Goal: Information Seeking & Learning: Learn about a topic

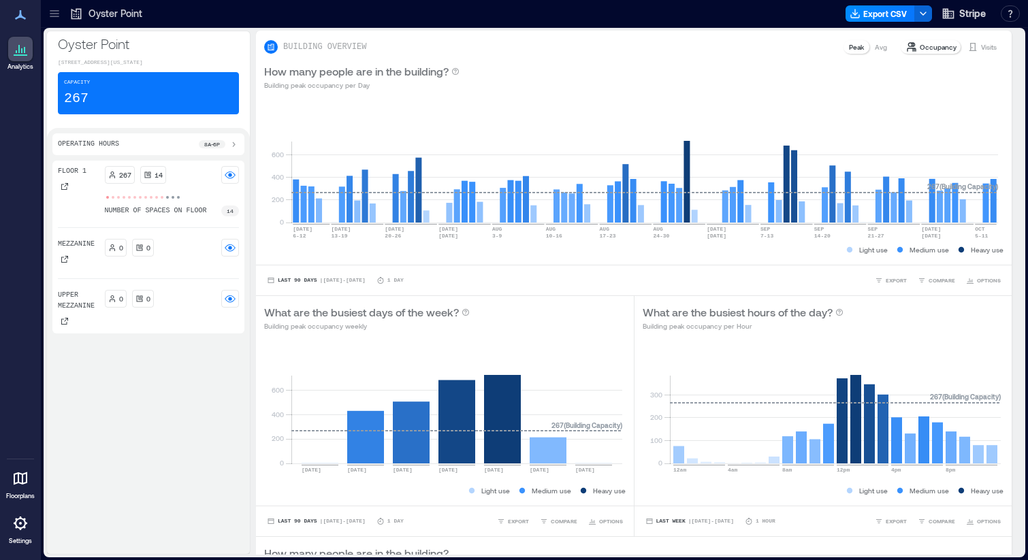
click at [71, 17] on icon at bounding box center [76, 14] width 10 height 11
click at [46, 11] on div at bounding box center [55, 14] width 22 height 22
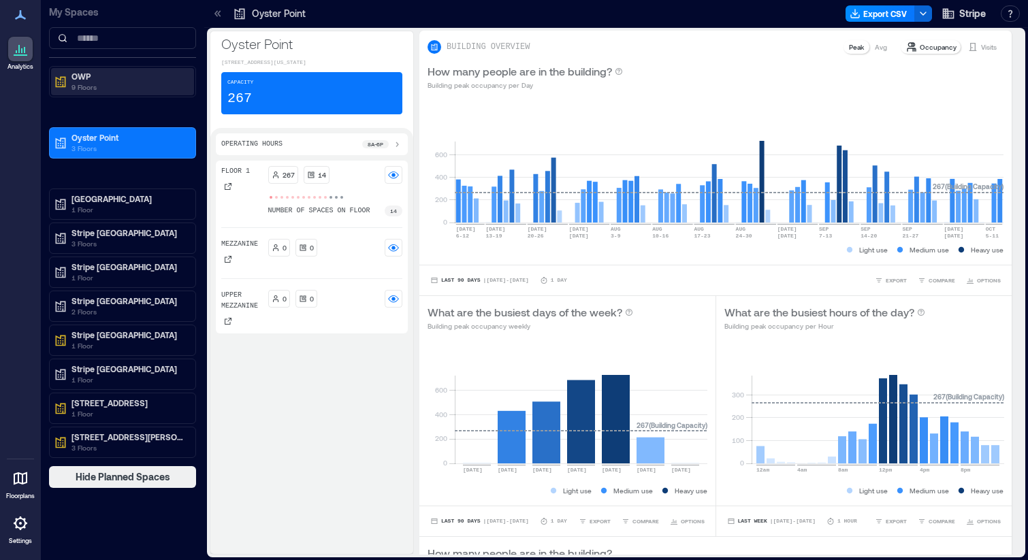
click at [76, 91] on p "9 Floors" at bounding box center [128, 87] width 114 height 11
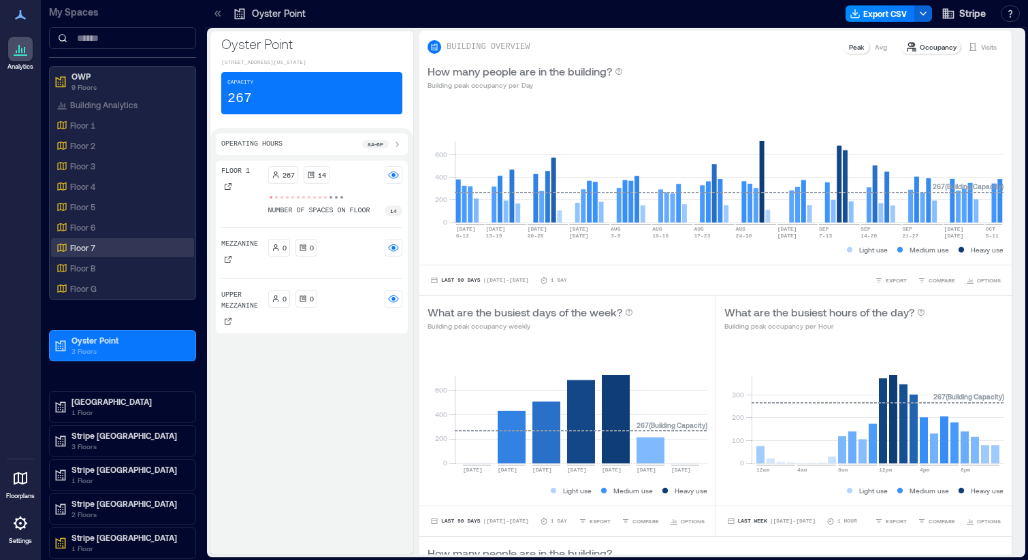
click at [87, 245] on p "Floor 7" at bounding box center [82, 247] width 25 height 11
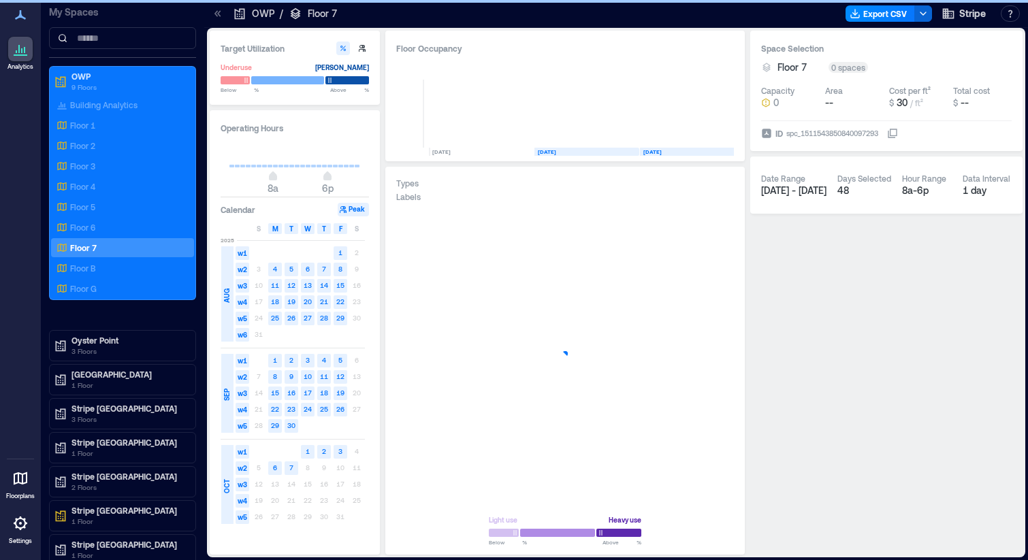
scroll to position [0, 35]
